Goal: Information Seeking & Learning: Learn about a topic

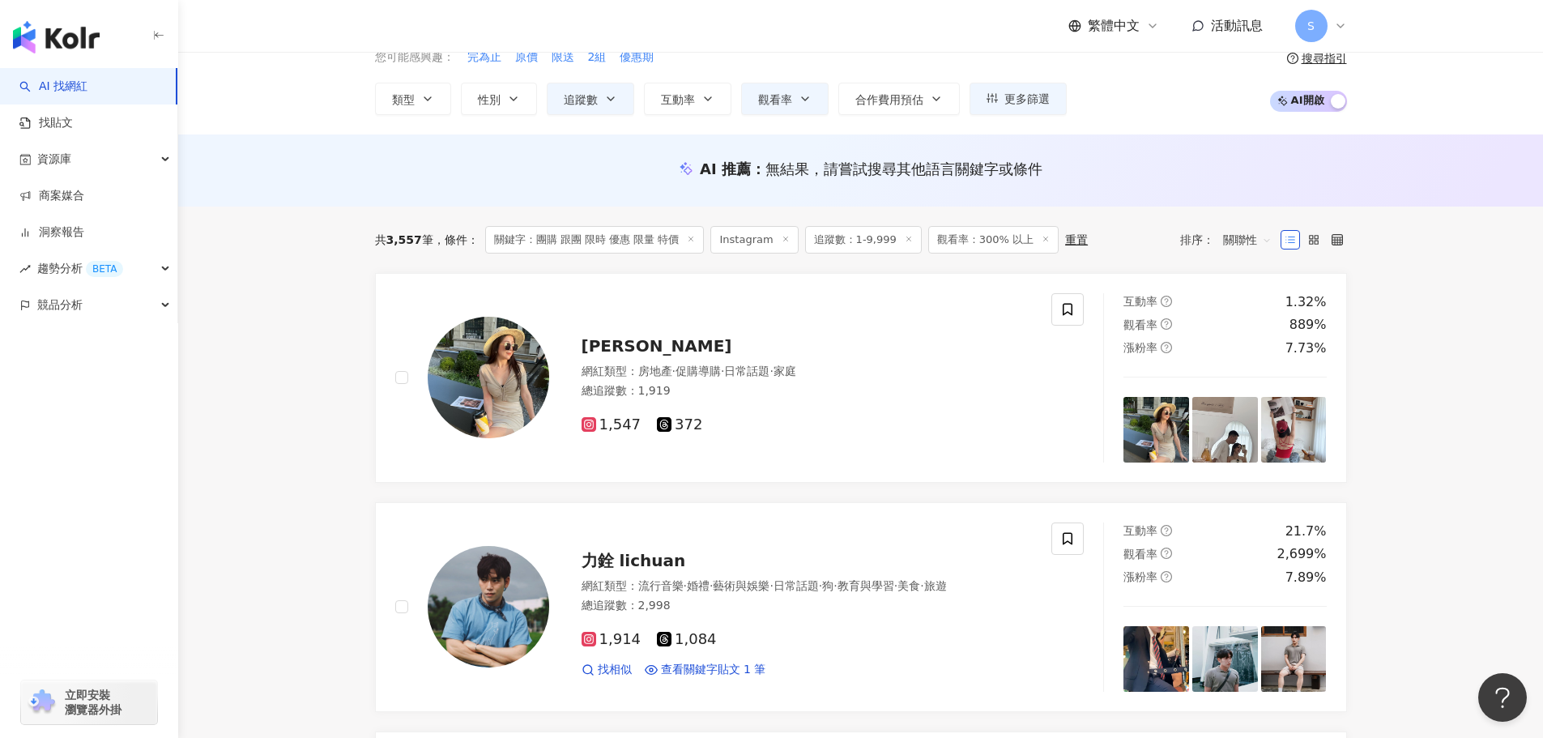
scroll to position [243, 0]
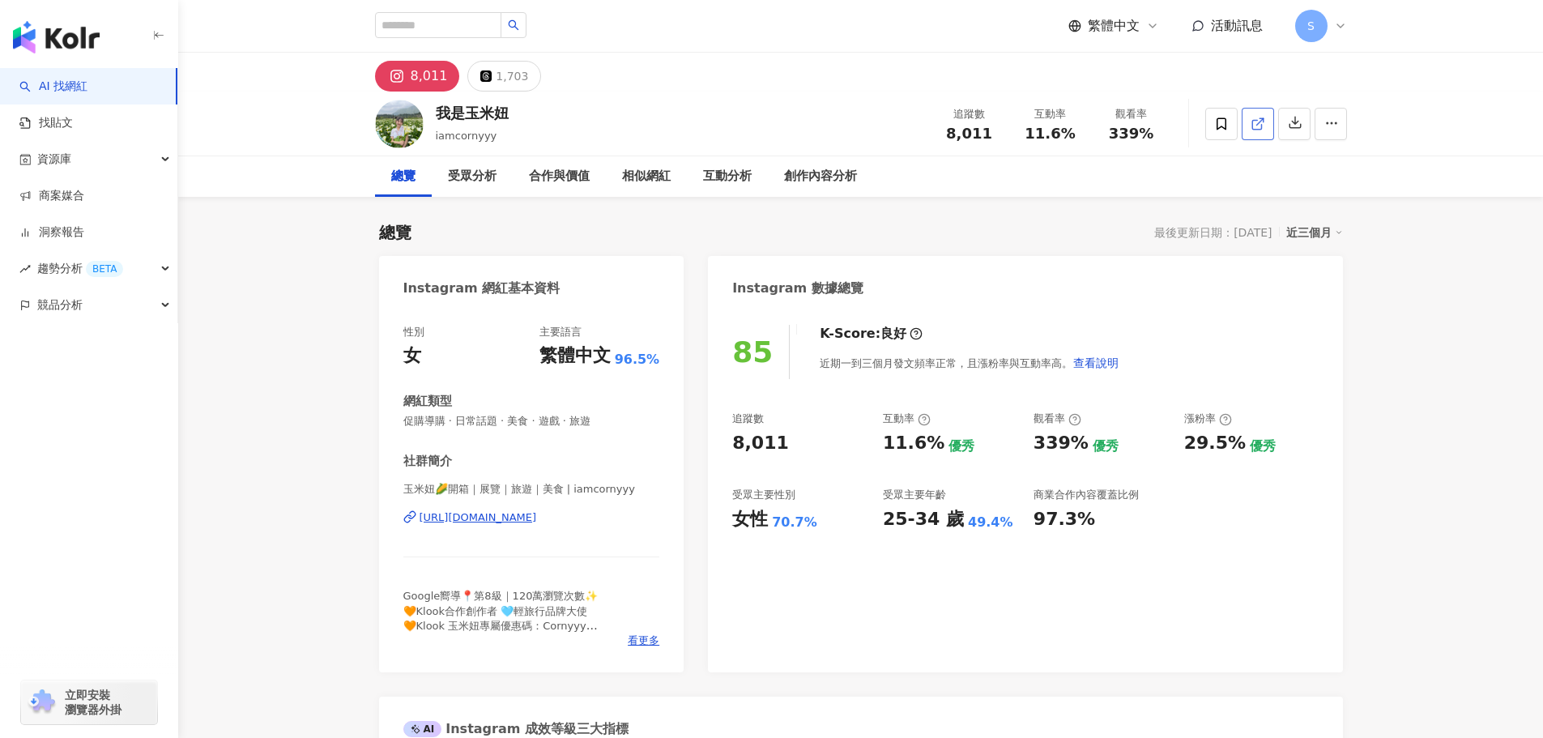
click at [1256, 125] on line at bounding box center [1259, 121] width 6 height 6
drag, startPoint x: 398, startPoint y: 422, endPoint x: 615, endPoint y: 434, distance: 216.6
click at [615, 434] on div "性別 女 主要語言 繁體中文 96.5% 網紅類型 促購導購 · 日常話題 · 美食 · 遊戲 · 旅遊 社群簡介 玉米妞🌽開箱｜展覽｜旅遊｜美食 | iam…" at bounding box center [531, 491] width 305 height 364
copy span "促購導購 · 日常話題 · 美食 · 遊戲 · 旅遊"
click at [501, 23] on input "search" at bounding box center [438, 25] width 126 height 26
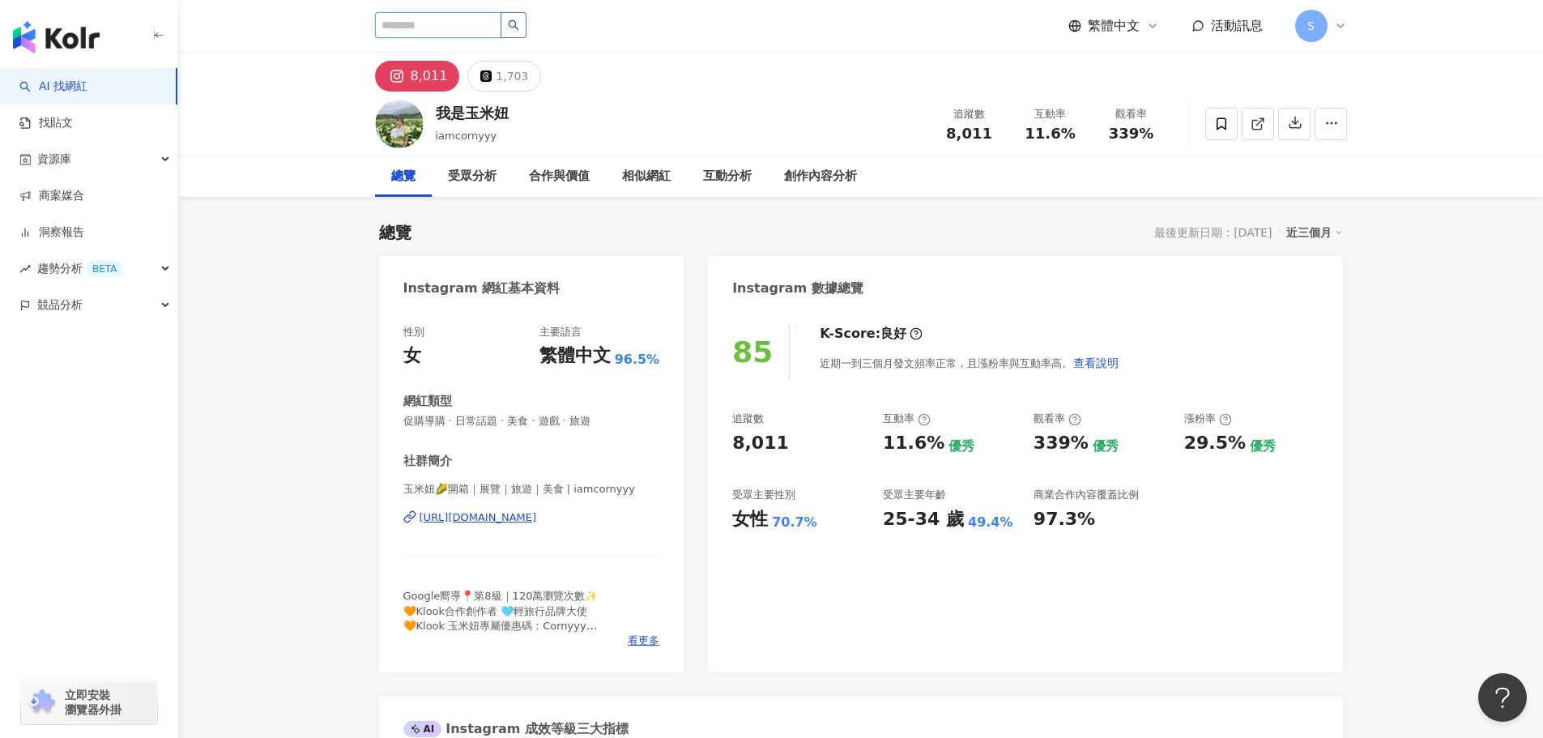
paste input "****"
type input "****"
click at [519, 21] on icon "search" at bounding box center [513, 24] width 11 height 11
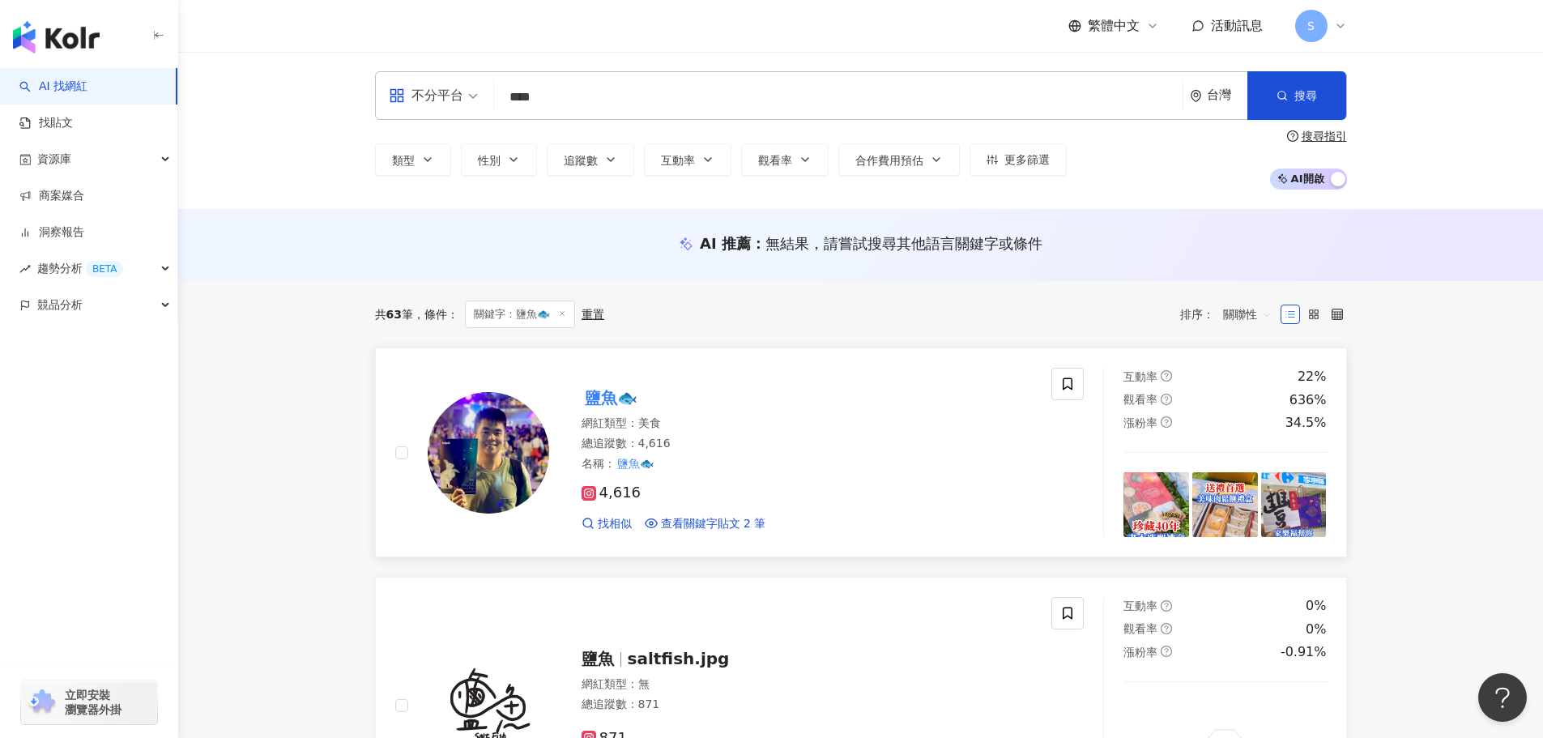
click at [619, 398] on mark "鹽魚🐟" at bounding box center [610, 398] width 59 height 26
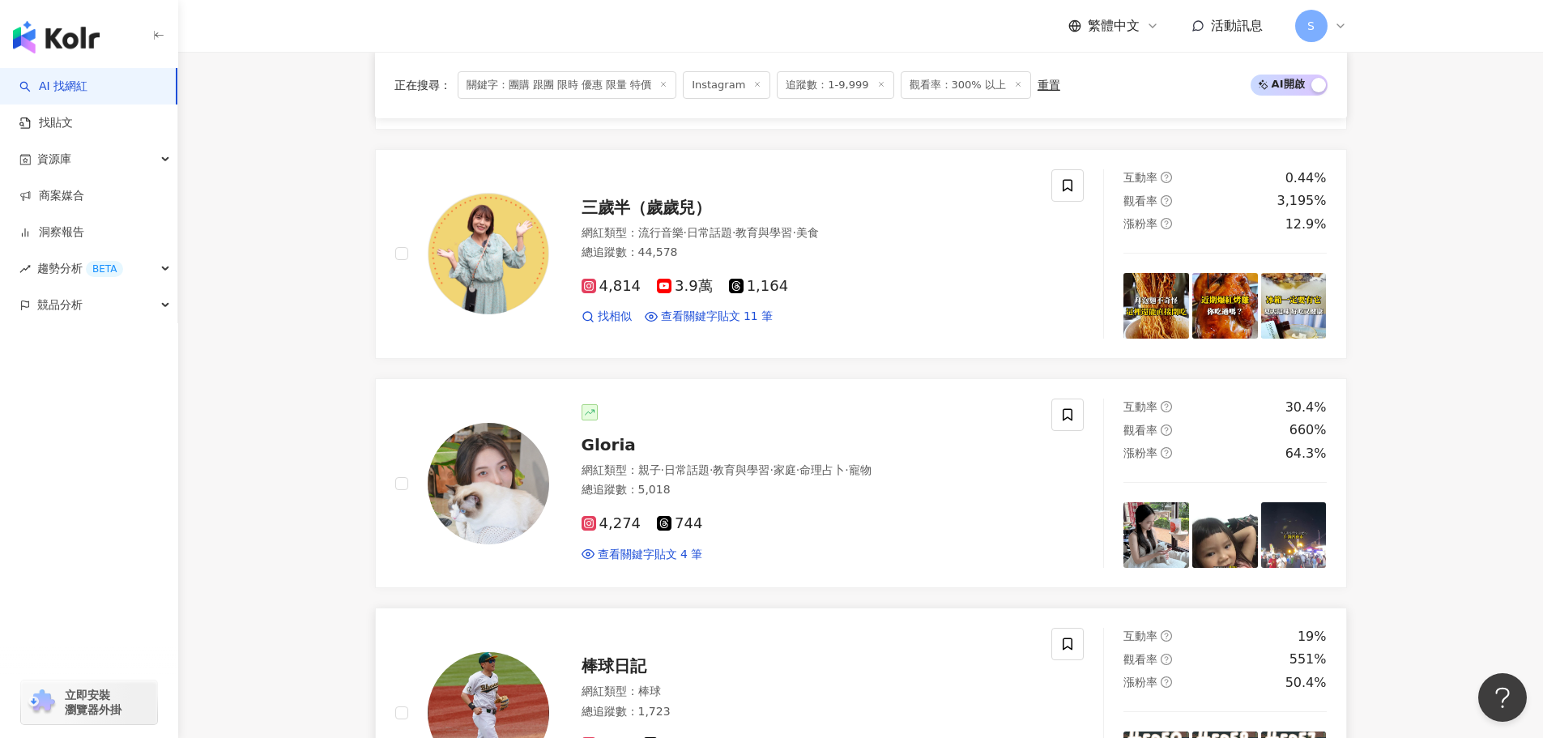
scroll to position [1053, 0]
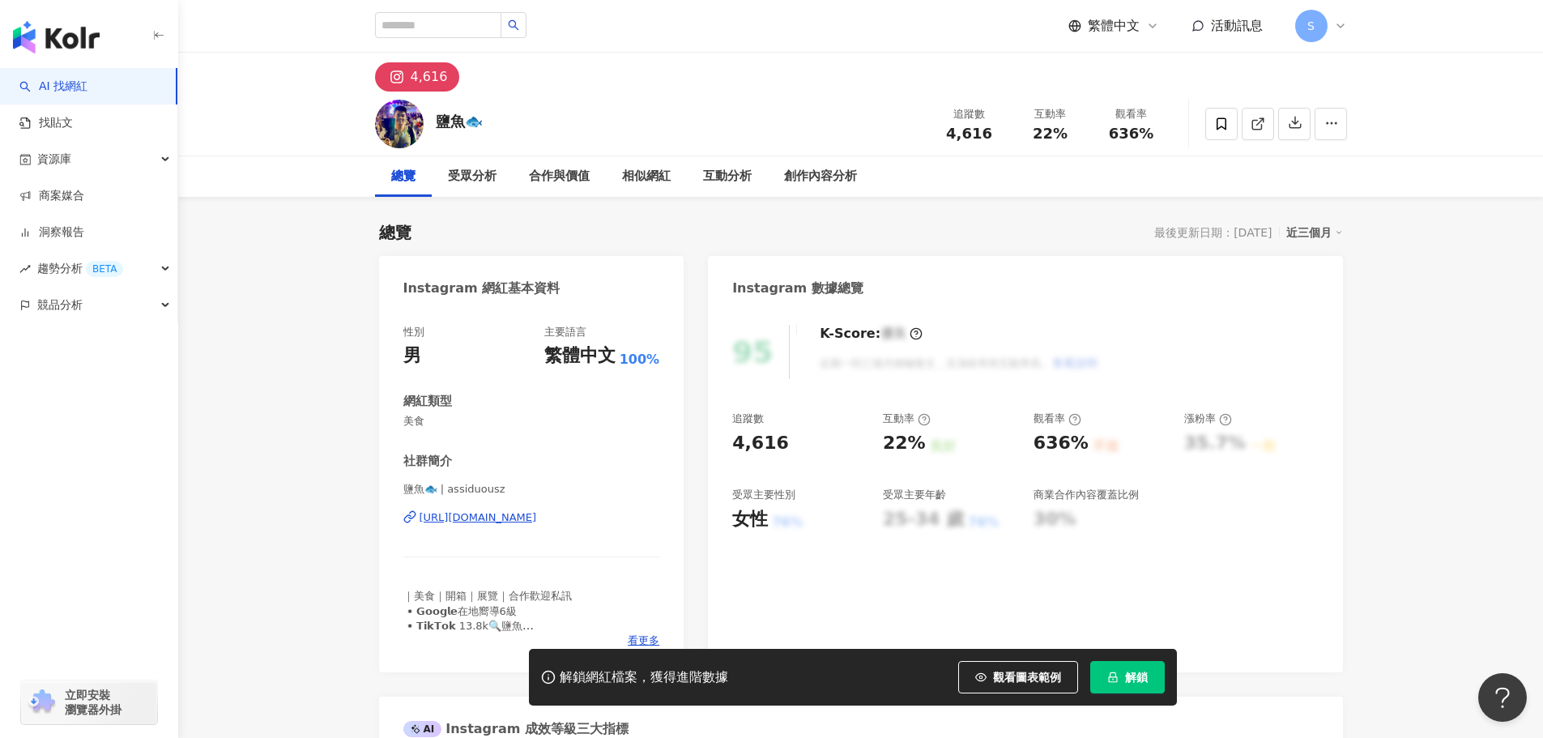
click at [702, 32] on div "繁體中文 活動訊息 S" at bounding box center [861, 26] width 972 height 52
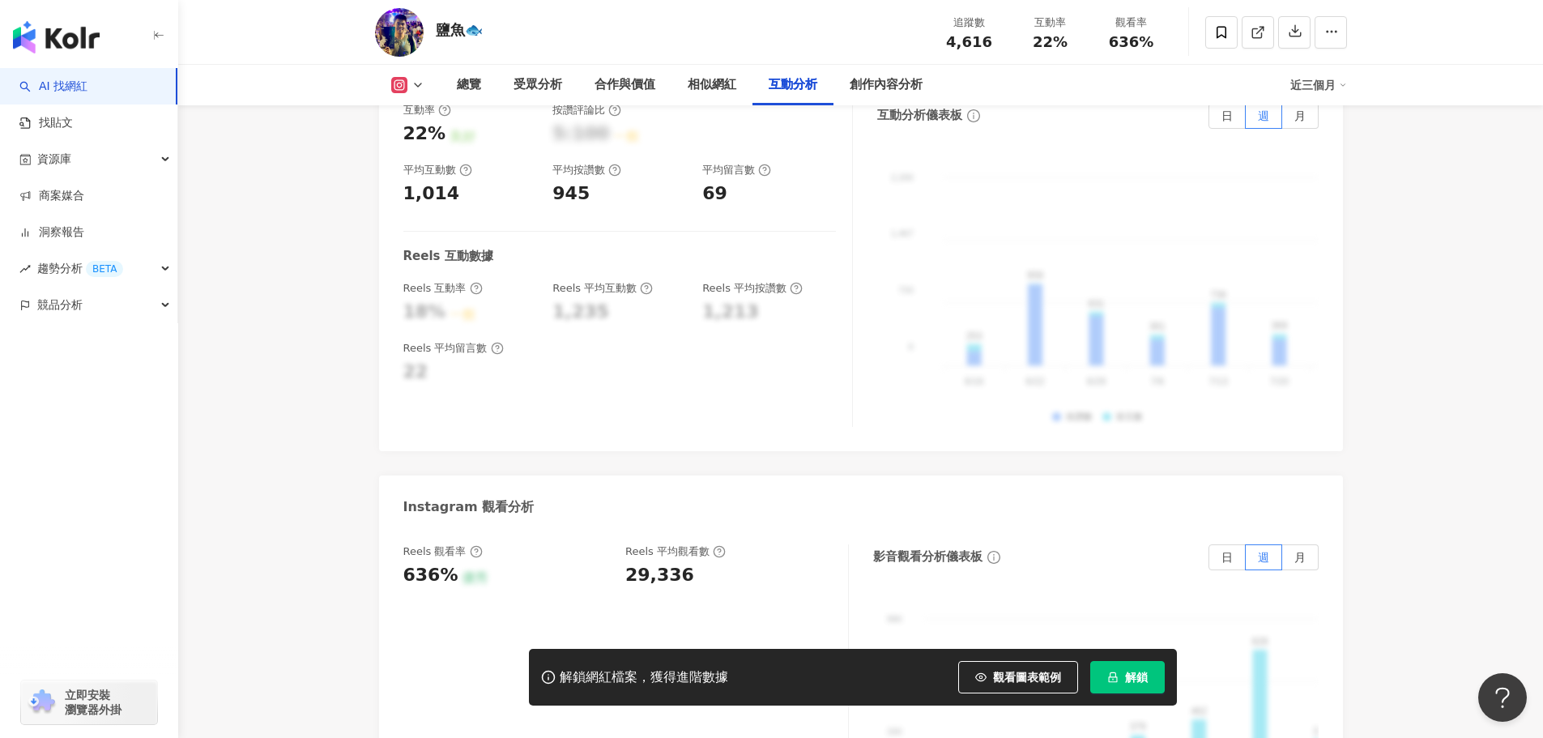
scroll to position [3564, 0]
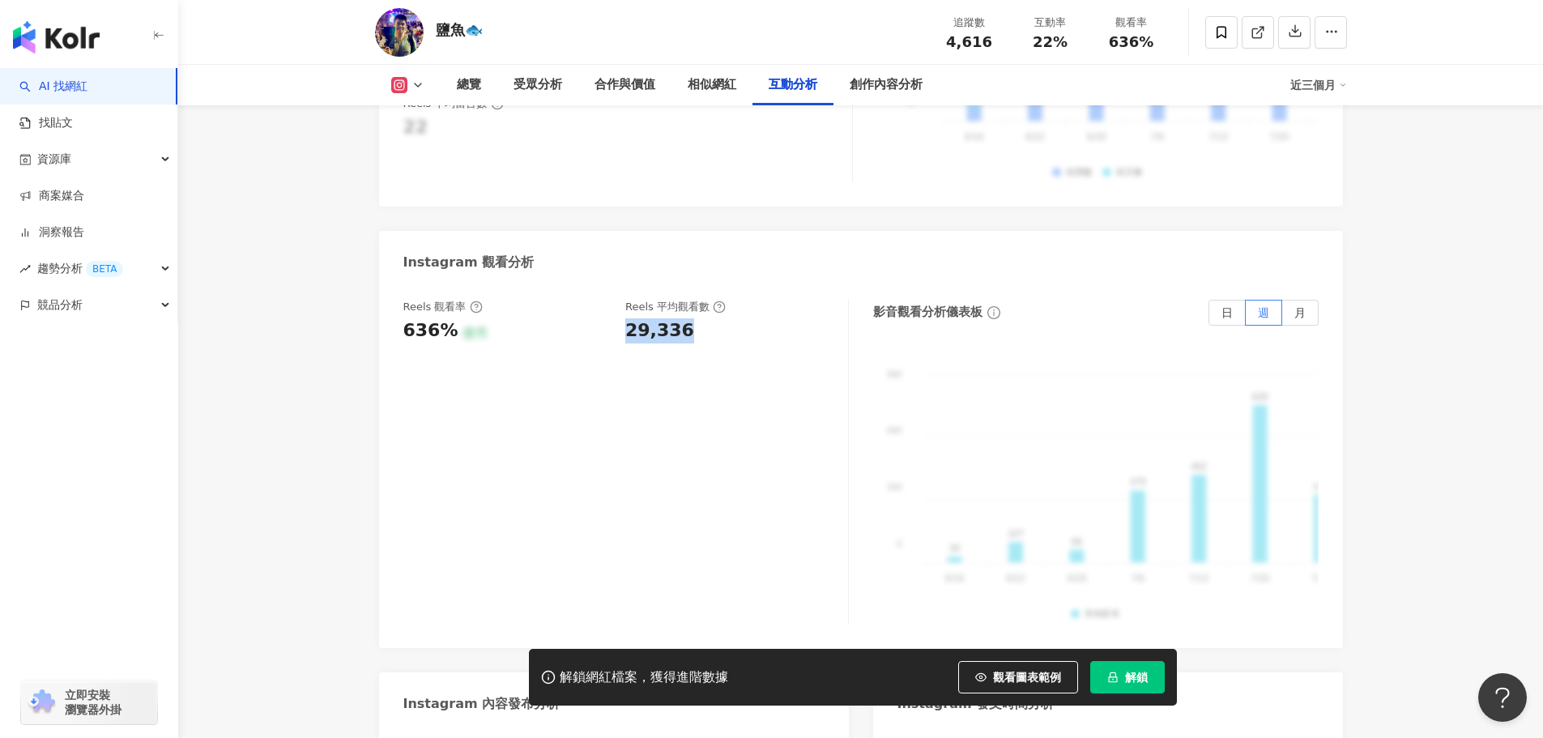
drag, startPoint x: 626, startPoint y: 275, endPoint x: 692, endPoint y: 283, distance: 66.1
click at [692, 300] on div "Reels 觀看率 636% 優秀 [PERSON_NAME] 平均觀看數 29,336" at bounding box center [625, 462] width 445 height 324
copy div "29,336"
drag, startPoint x: 400, startPoint y: 262, endPoint x: 448, endPoint y: 271, distance: 48.6
click at [448, 283] on div "Reels 觀看率 636% 優秀 Reels 平均觀看數 29,336 影音觀看分析儀表板 日 週 月 990 990 660 660 330 330 0 …" at bounding box center [861, 465] width 964 height 364
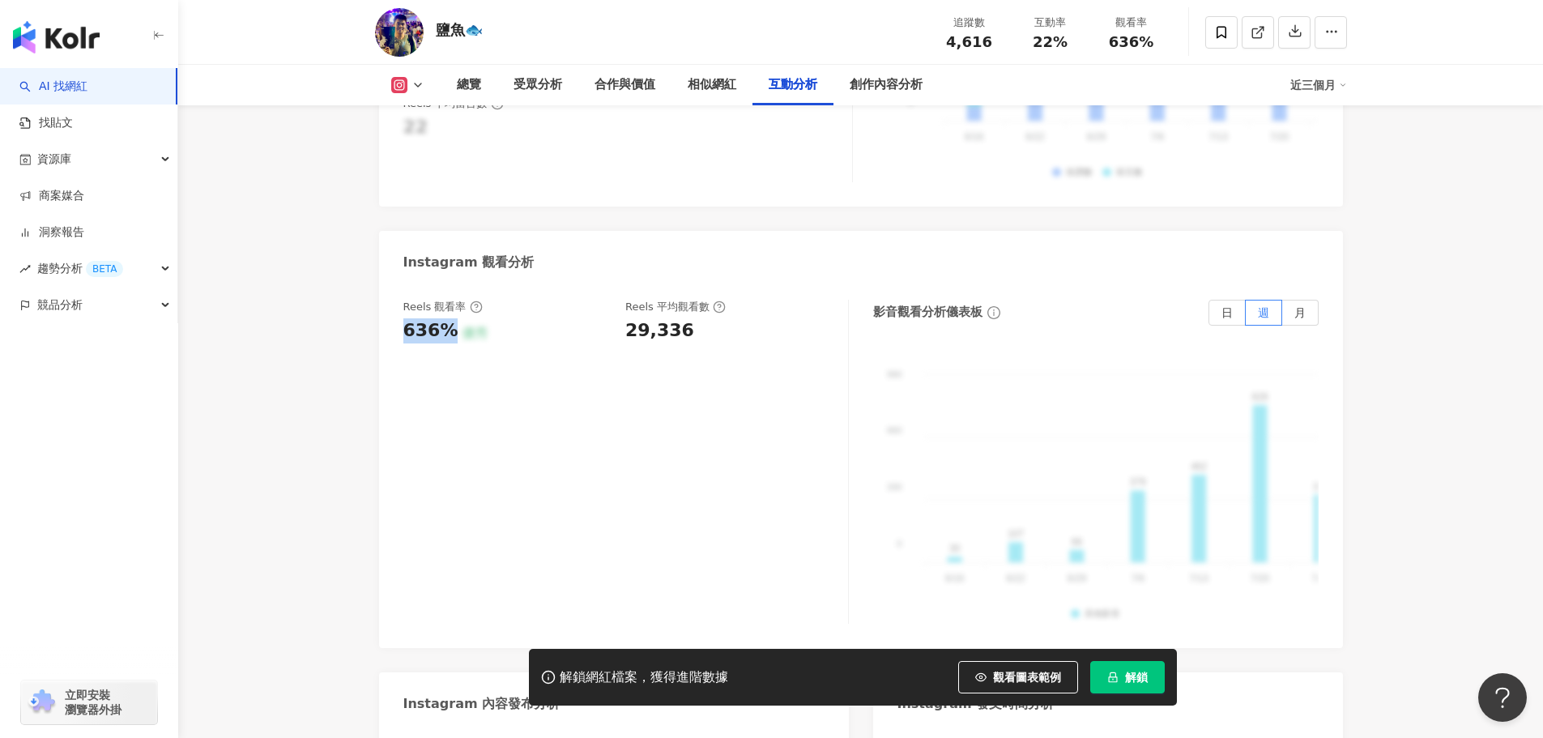
copy div "636%"
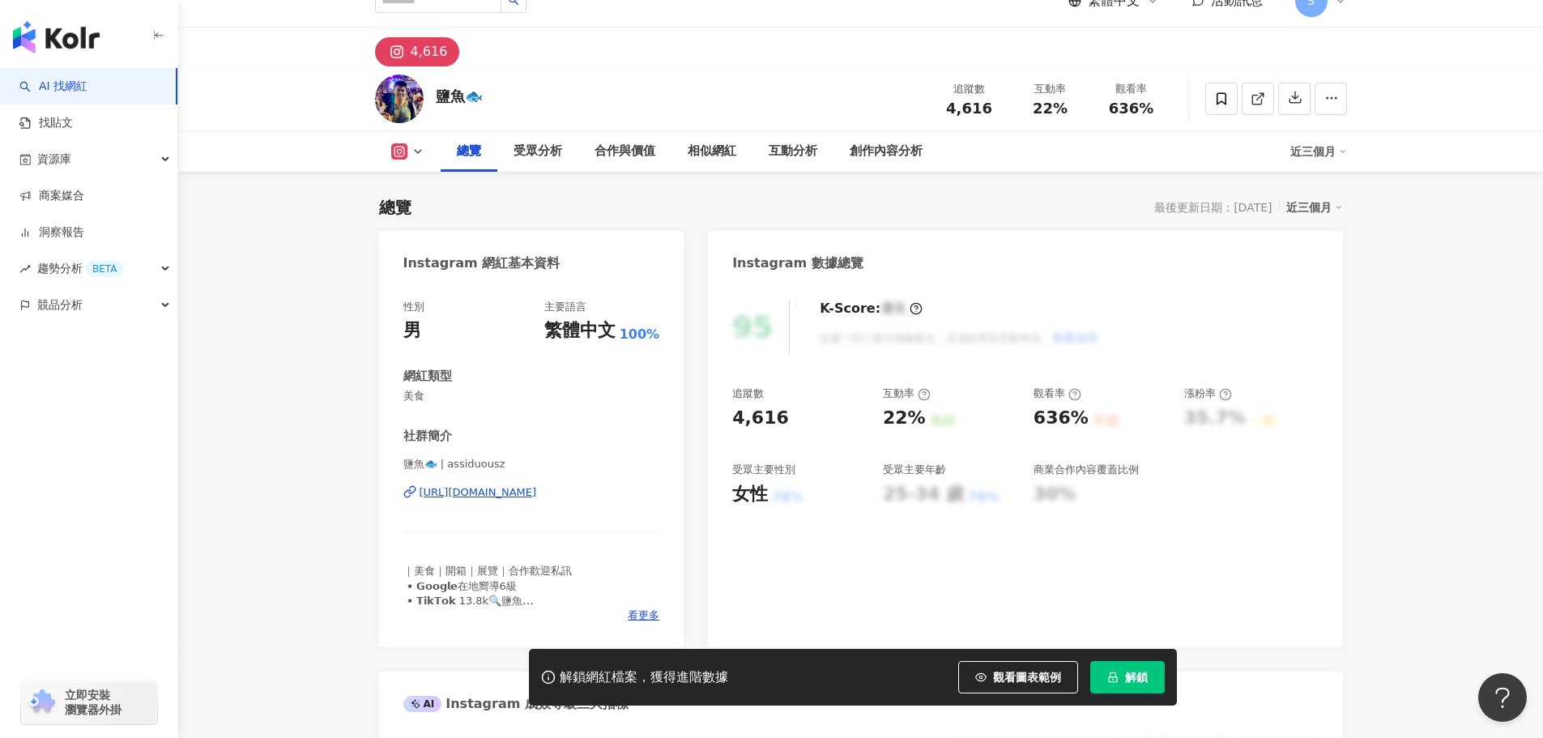
scroll to position [0, 0]
